Goal: Information Seeking & Learning: Learn about a topic

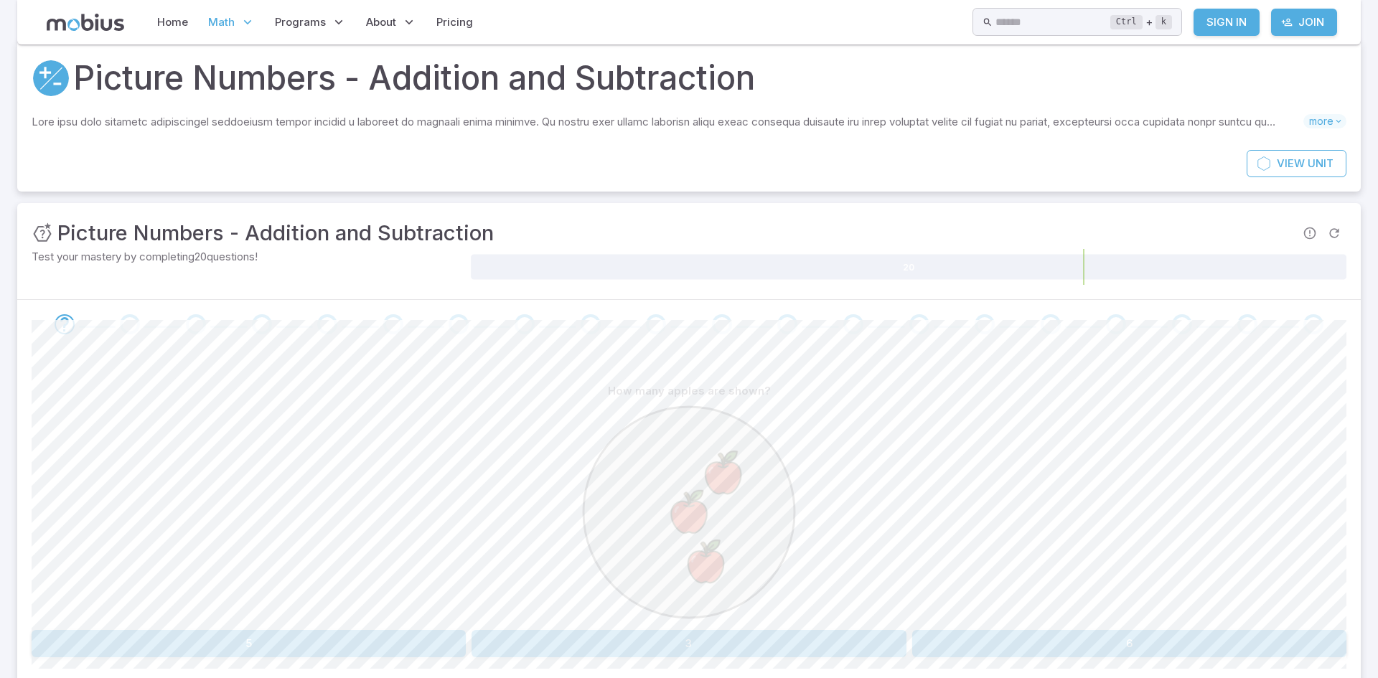
scroll to position [42, 0]
click at [538, 642] on button "3" at bounding box center [689, 646] width 434 height 27
click at [449, 648] on button "2" at bounding box center [249, 646] width 434 height 27
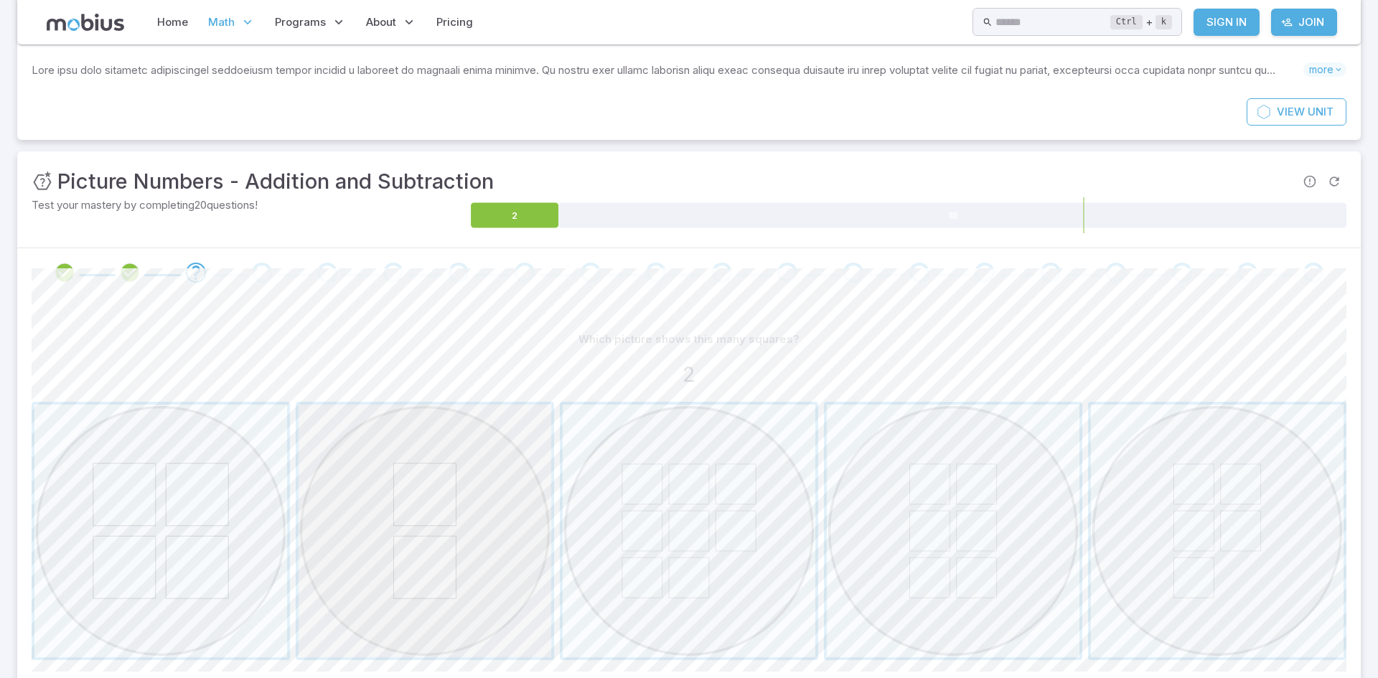
scroll to position [94, 0]
click at [431, 594] on span "button" at bounding box center [425, 532] width 253 height 253
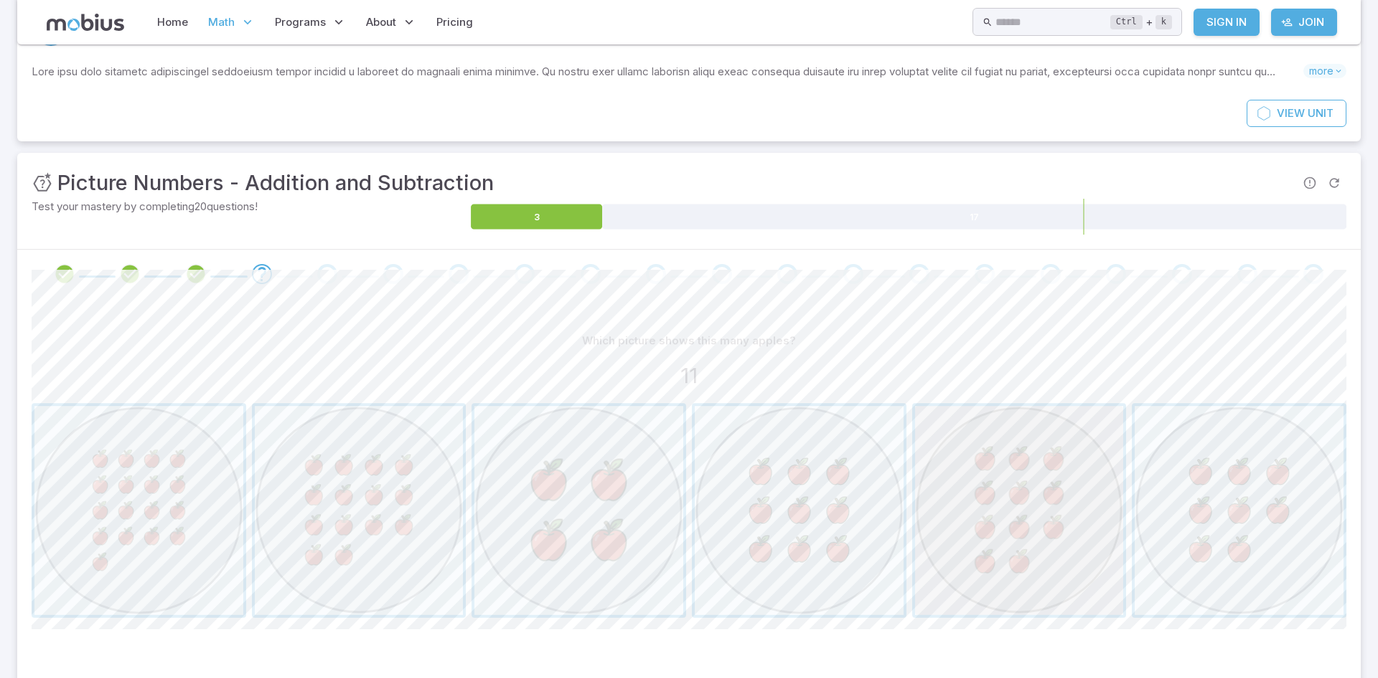
click at [984, 475] on span "button" at bounding box center [1019, 510] width 209 height 209
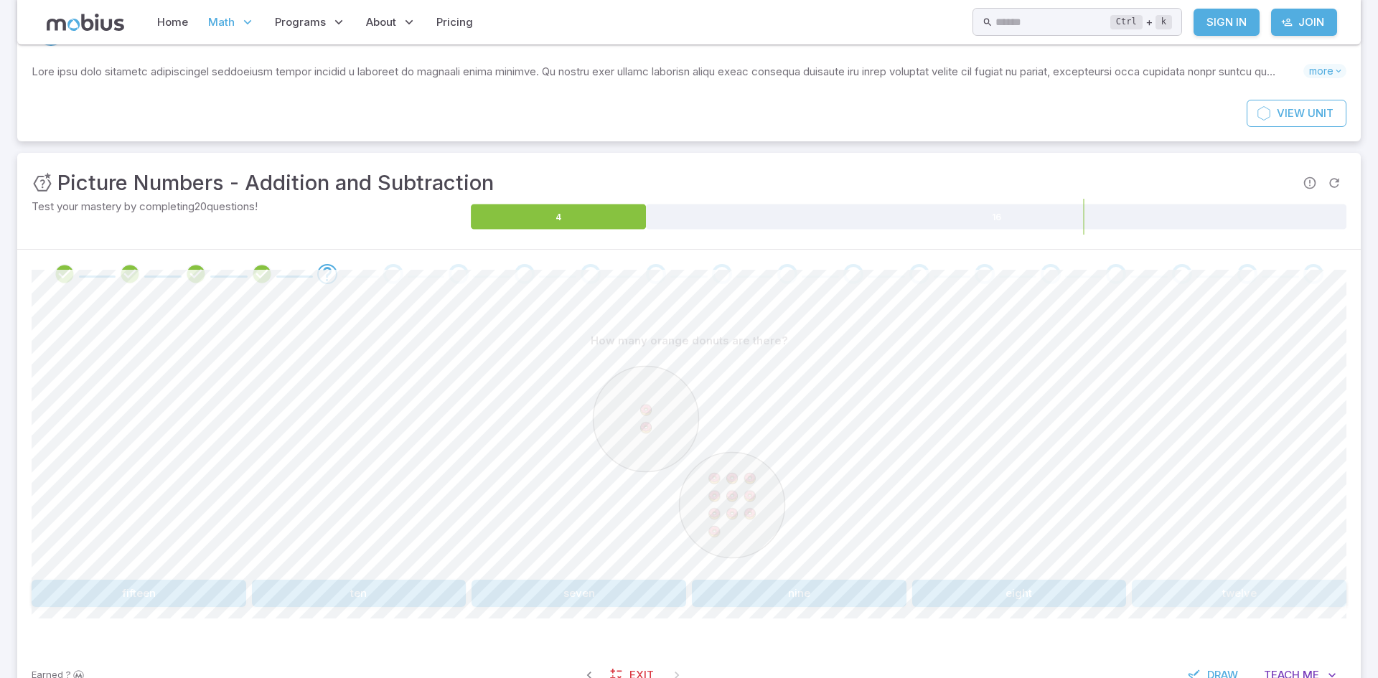
click at [1207, 589] on button "twelve" at bounding box center [1239, 593] width 215 height 27
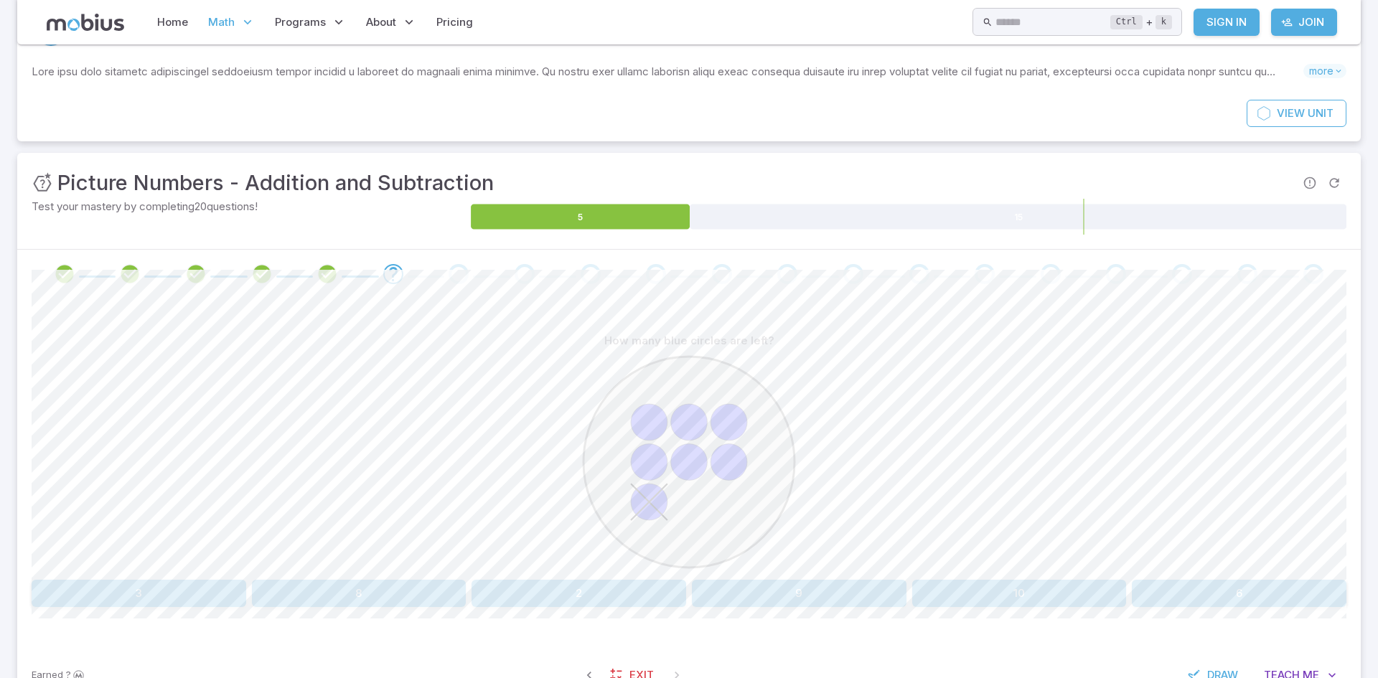
click at [1227, 592] on button "6" at bounding box center [1239, 593] width 215 height 27
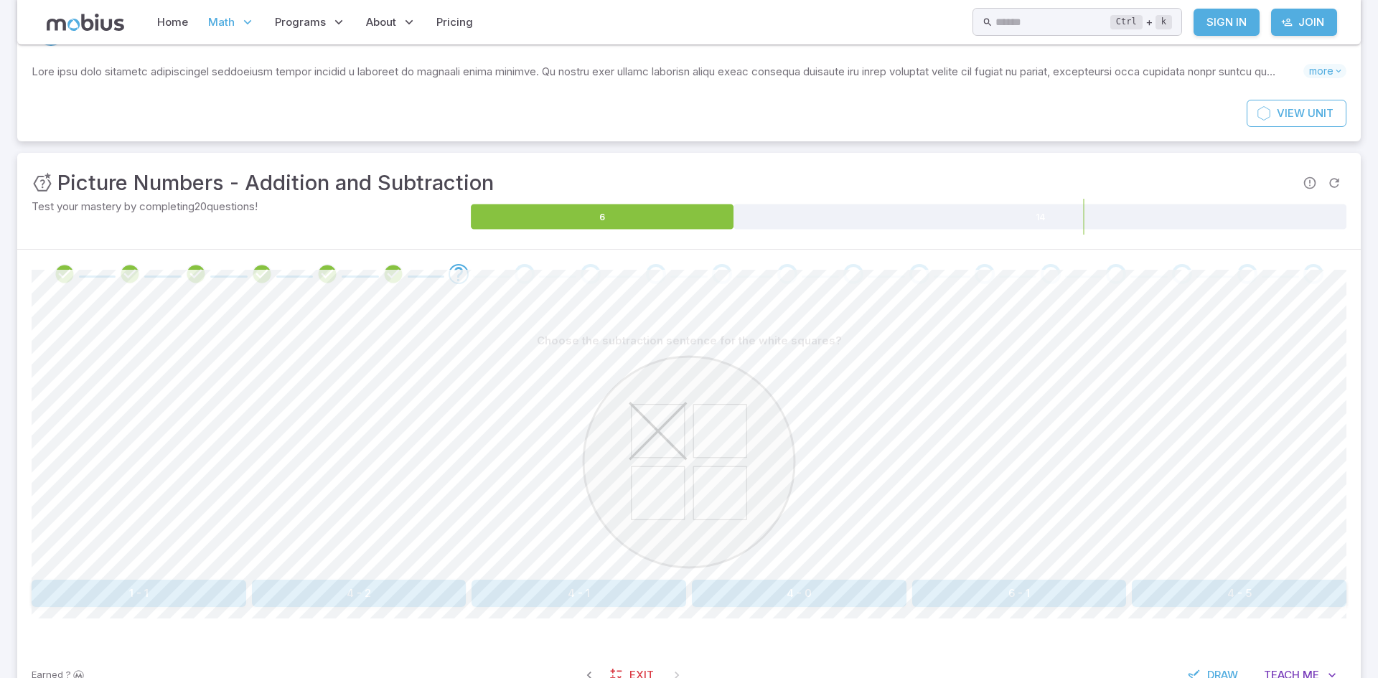
click at [673, 603] on button "4 - 1" at bounding box center [579, 593] width 215 height 27
click at [1283, 584] on button "2" at bounding box center [1184, 593] width 325 height 27
click at [699, 580] on button "2 - 1" at bounding box center [689, 593] width 258 height 27
click at [413, 601] on button "11" at bounding box center [359, 593] width 215 height 27
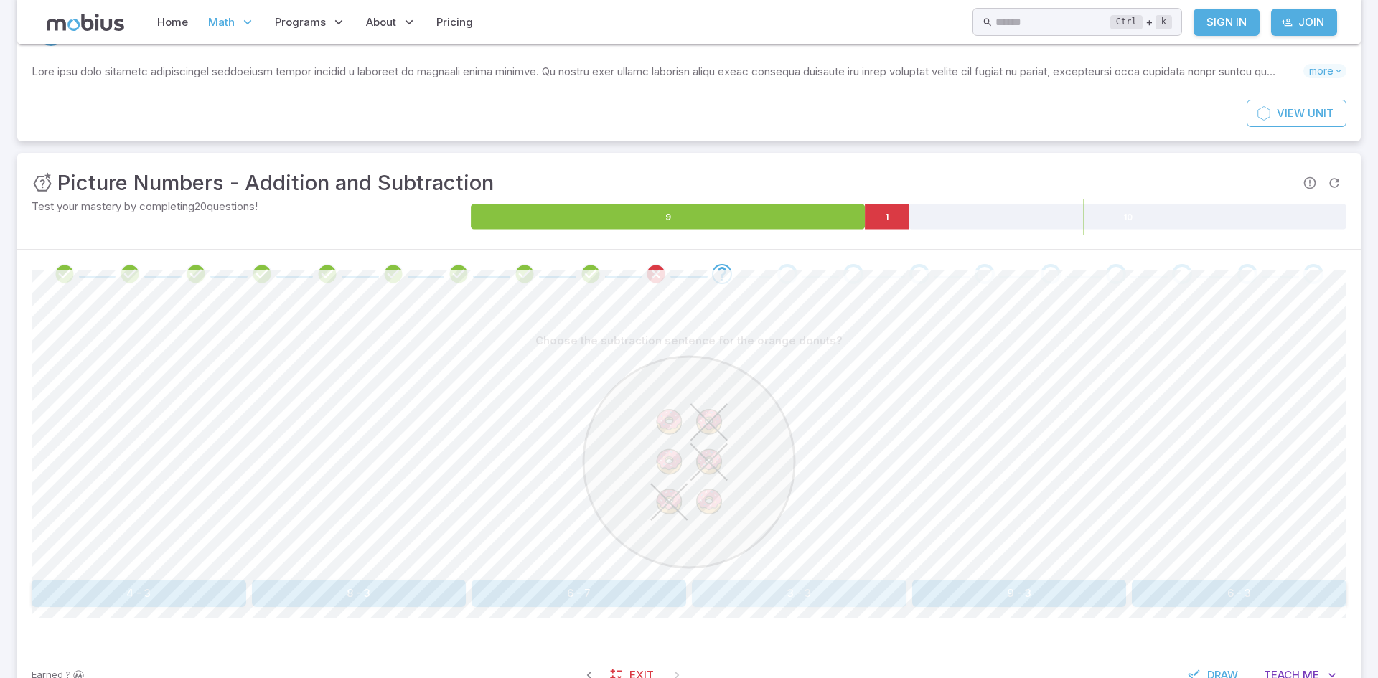
click at [834, 596] on button "3 - 3" at bounding box center [799, 593] width 215 height 27
